Goal: Information Seeking & Learning: Understand process/instructions

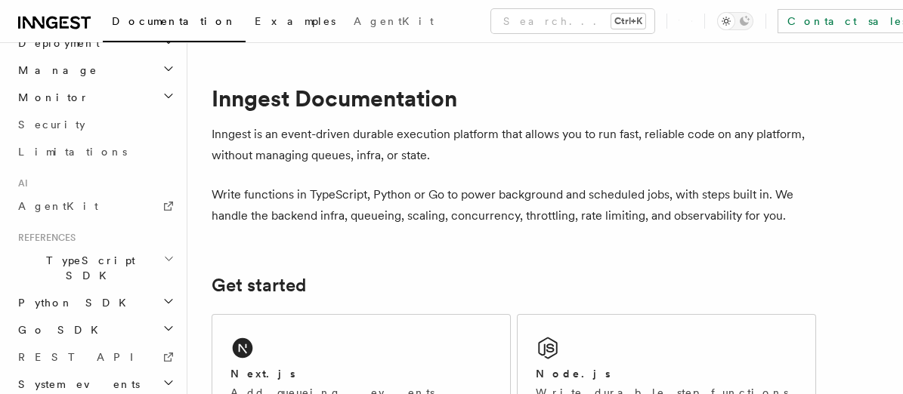
click at [255, 23] on span "Examples" at bounding box center [295, 21] width 81 height 12
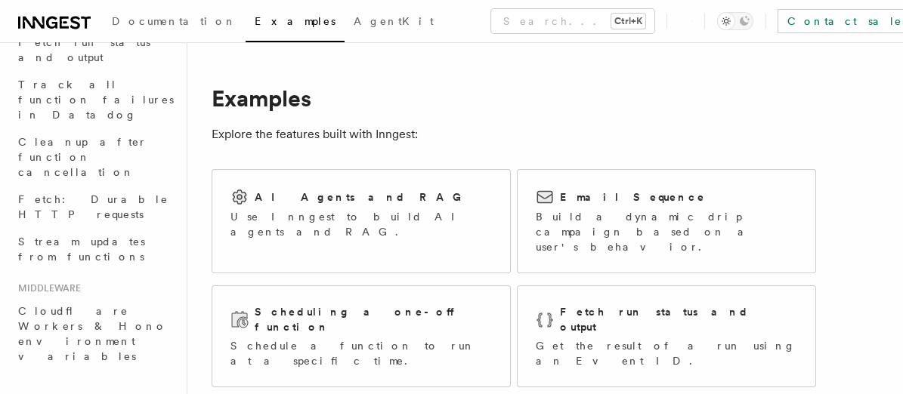
scroll to position [55, 0]
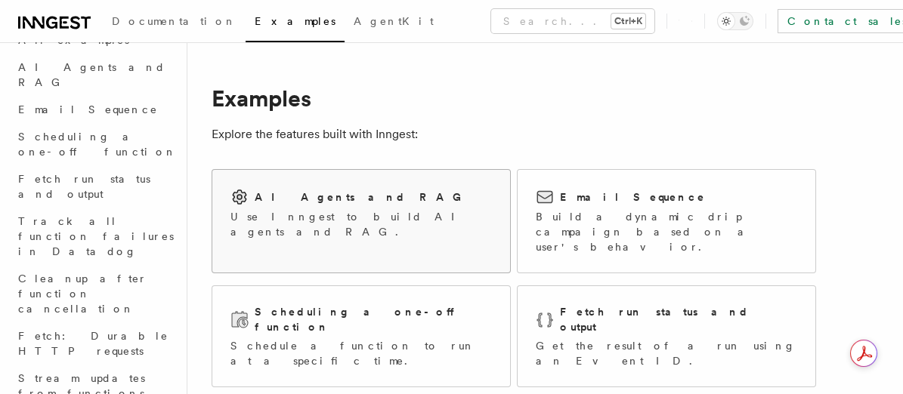
click at [330, 208] on div "AI Agents and RAG Use Inngest to build AI agents and RAG." at bounding box center [360, 213] width 261 height 51
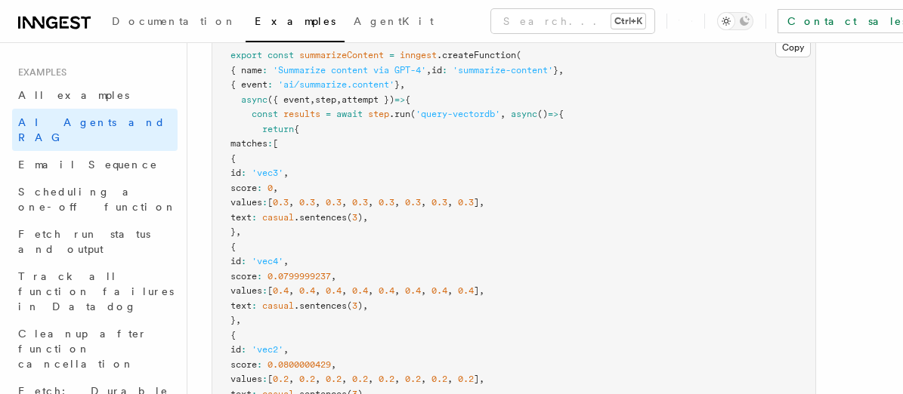
scroll to position [755, 0]
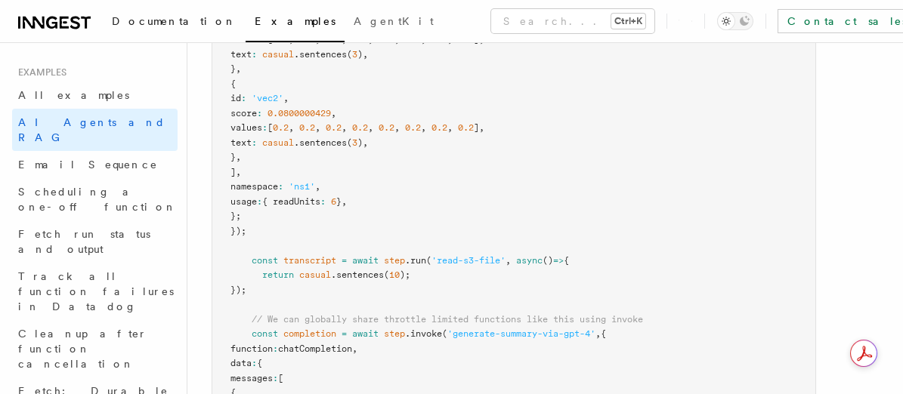
click at [142, 24] on span "Documentation" at bounding box center [174, 21] width 125 height 12
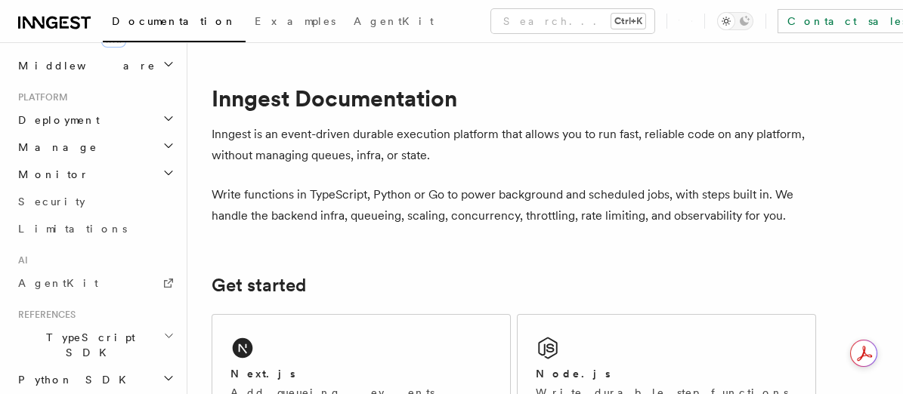
scroll to position [755, 0]
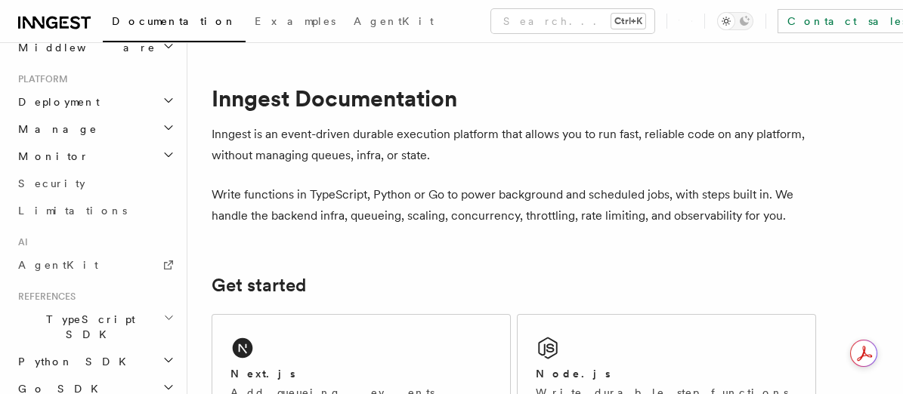
click at [76, 312] on span "TypeScript SDK" at bounding box center [87, 327] width 151 height 30
click at [75, 356] on span "Introduction" at bounding box center [86, 362] width 109 height 12
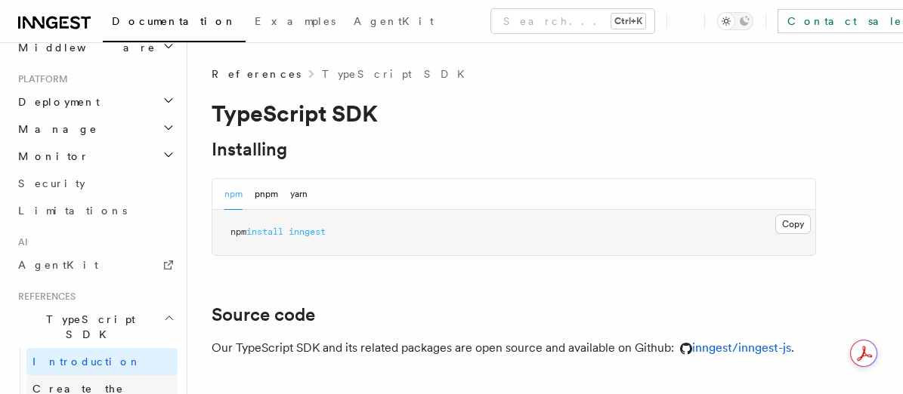
click at [94, 383] on span "Create the client" at bounding box center [77, 396] width 91 height 27
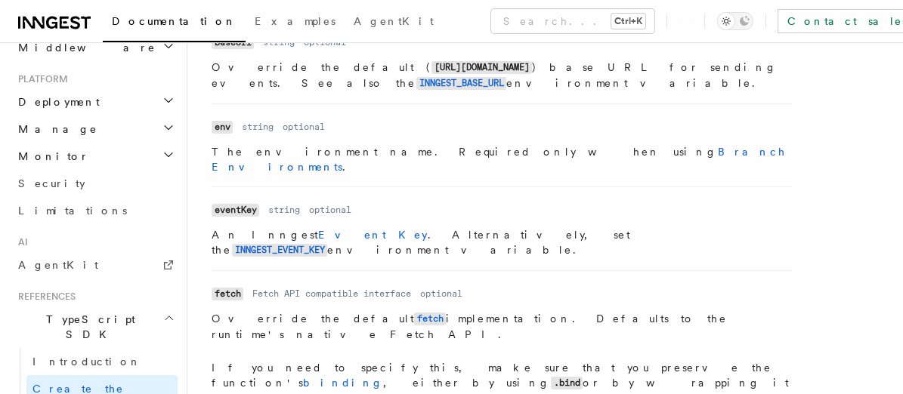
scroll to position [755, 0]
